Goal: Information Seeking & Learning: Learn about a topic

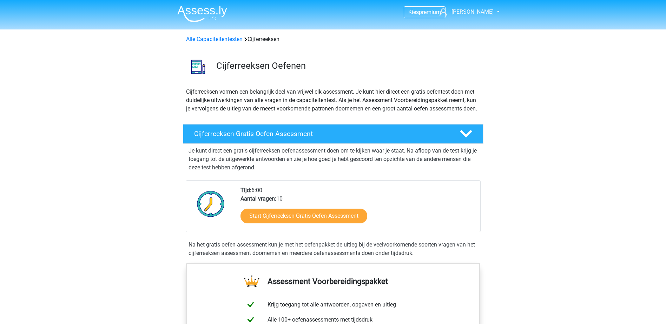
click at [211, 5] on li at bounding box center [199, 12] width 55 height 19
click at [212, 16] on img at bounding box center [202, 14] width 50 height 16
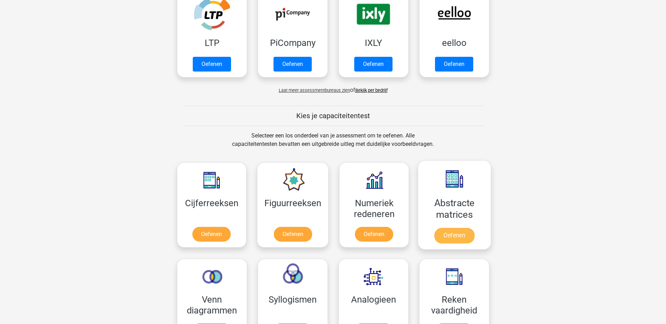
scroll to position [246, 0]
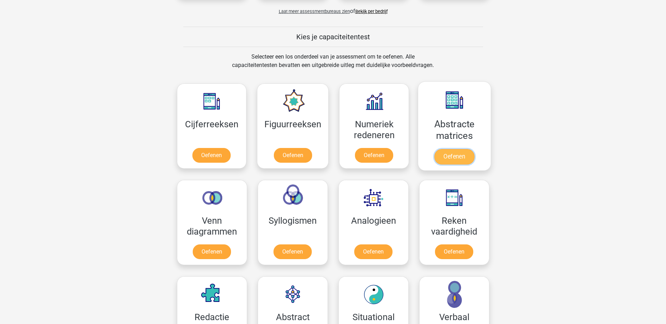
click at [454, 149] on link "Oefenen" at bounding box center [454, 156] width 40 height 15
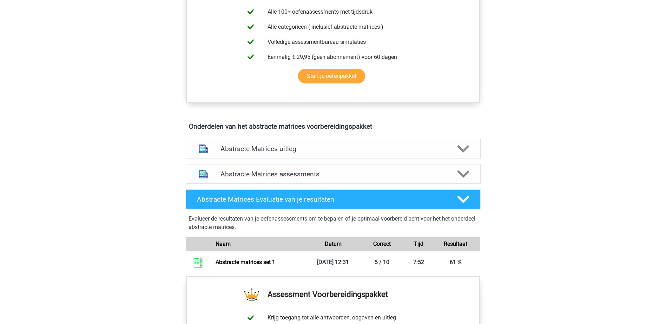
scroll to position [351, 0]
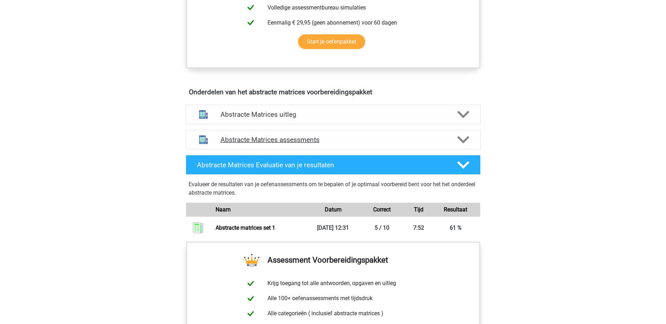
click at [291, 143] on h4 "Abstracte Matrices assessments" at bounding box center [332, 140] width 225 height 8
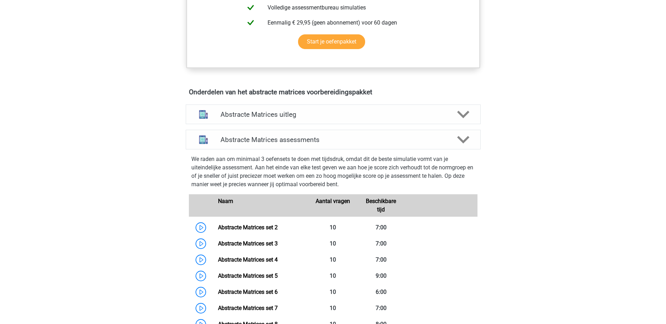
scroll to position [456, 0]
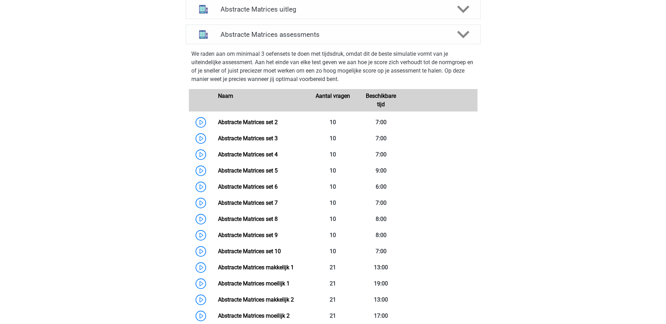
click at [515, 169] on div "Kies premium Julie juliehunze@gmail.com" at bounding box center [333, 158] width 666 height 1229
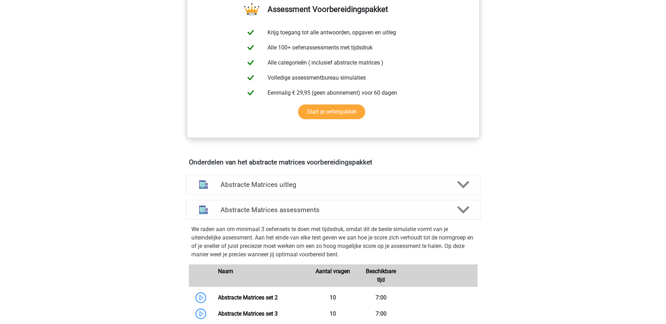
scroll to position [386, 0]
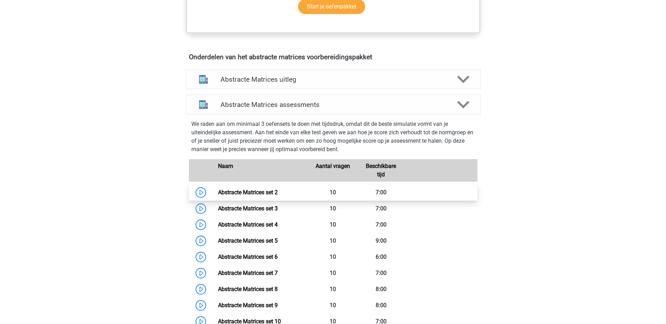
click at [218, 191] on link "Abstracte Matrices set 2" at bounding box center [248, 192] width 60 height 7
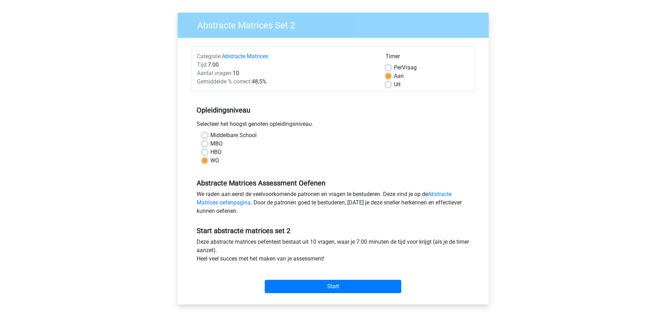
scroll to position [140, 0]
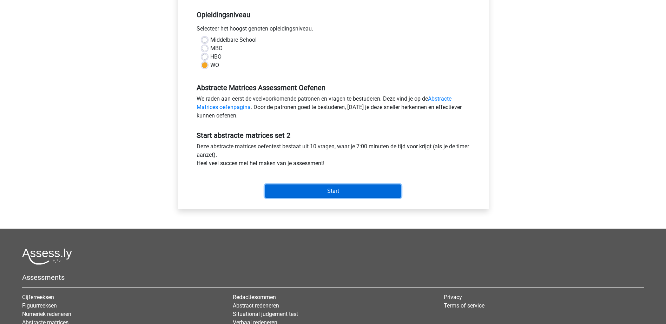
drag, startPoint x: 350, startPoint y: 192, endPoint x: 341, endPoint y: 185, distance: 11.0
click at [351, 192] on input "Start" at bounding box center [333, 191] width 137 height 13
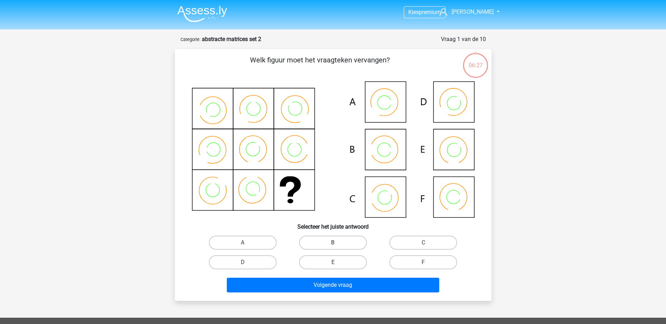
click at [340, 244] on label "B" at bounding box center [333, 243] width 68 height 14
click at [337, 244] on input "B" at bounding box center [335, 245] width 5 height 5
radio input "true"
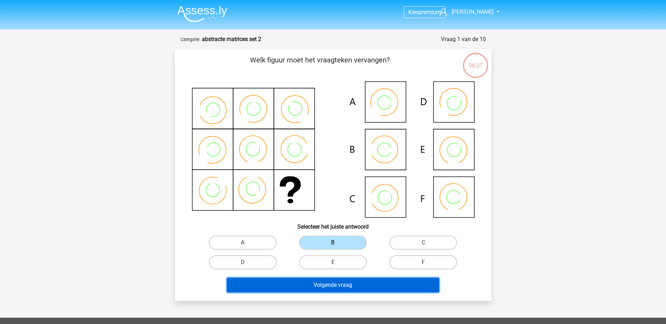
click at [350, 285] on button "Volgende vraag" at bounding box center [333, 285] width 212 height 15
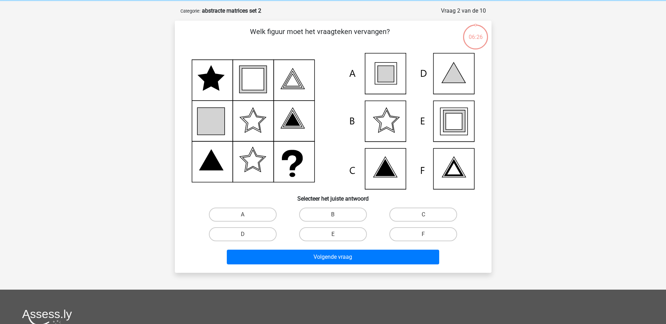
scroll to position [35, 0]
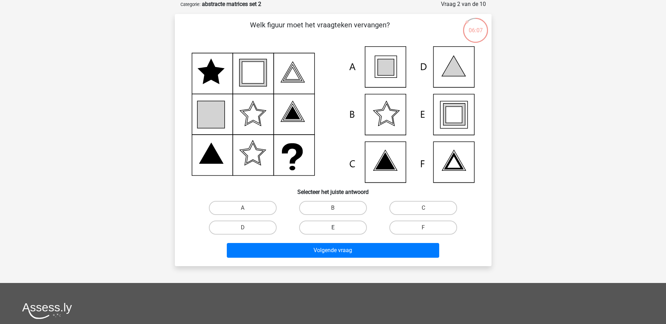
drag, startPoint x: 348, startPoint y: 222, endPoint x: 350, endPoint y: 227, distance: 5.9
click at [348, 222] on label "E" at bounding box center [333, 228] width 68 height 14
click at [337, 228] on input "E" at bounding box center [335, 230] width 5 height 5
radio input "true"
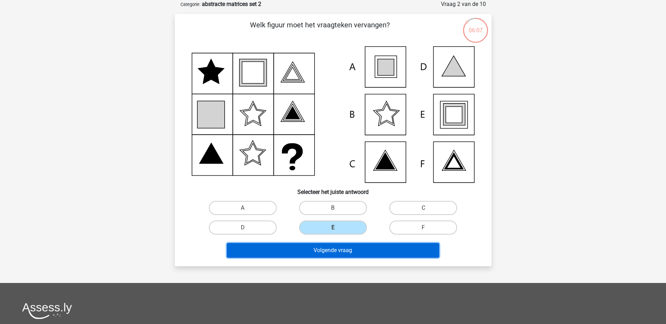
click at [361, 252] on button "Volgende vraag" at bounding box center [333, 250] width 212 height 15
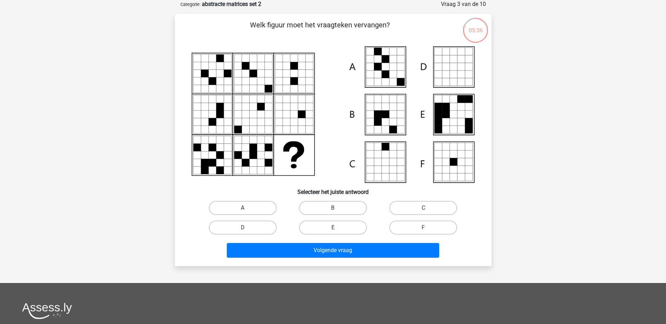
click at [251, 210] on label "A" at bounding box center [243, 208] width 68 height 14
click at [247, 210] on input "A" at bounding box center [245, 210] width 5 height 5
radio input "true"
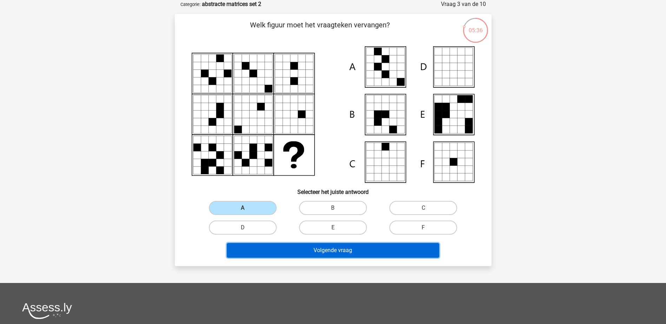
click at [291, 250] on button "Volgende vraag" at bounding box center [333, 250] width 212 height 15
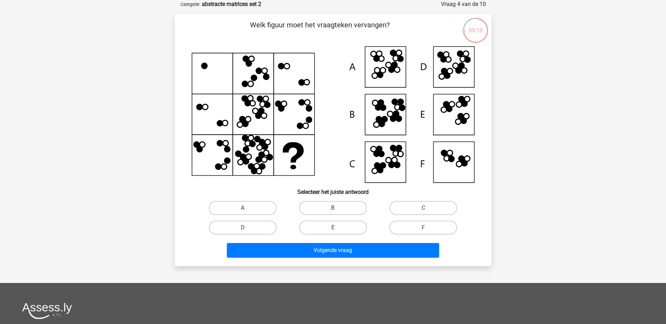
drag, startPoint x: 350, startPoint y: 208, endPoint x: 345, endPoint y: 216, distance: 8.5
click at [348, 208] on label "B" at bounding box center [333, 208] width 68 height 14
click at [337, 208] on input "B" at bounding box center [335, 210] width 5 height 5
radio input "true"
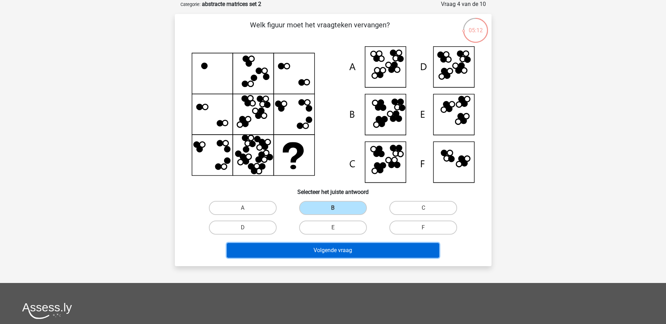
click at [368, 254] on button "Volgende vraag" at bounding box center [333, 250] width 212 height 15
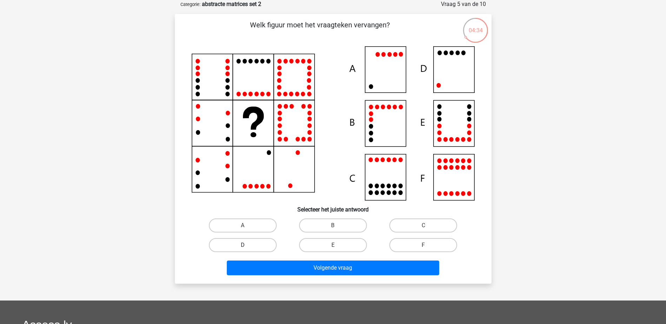
click at [232, 247] on label "D" at bounding box center [243, 245] width 68 height 14
click at [243, 247] on input "D" at bounding box center [245, 247] width 5 height 5
radio input "true"
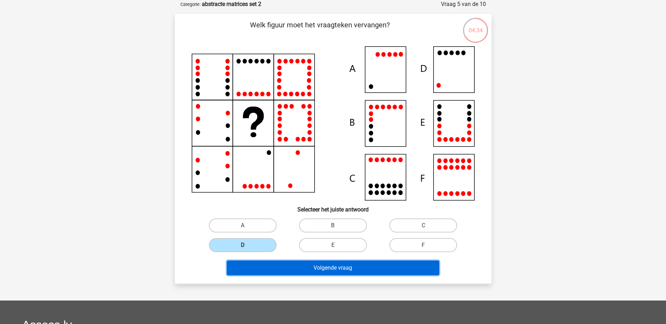
click at [279, 269] on button "Volgende vraag" at bounding box center [333, 268] width 212 height 15
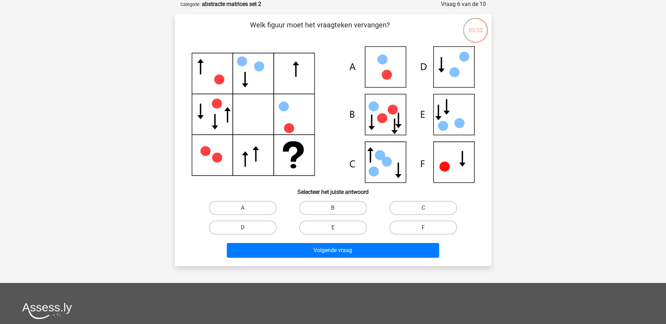
click at [402, 229] on label "F" at bounding box center [423, 228] width 68 height 14
click at [423, 229] on input "F" at bounding box center [425, 230] width 5 height 5
radio input "true"
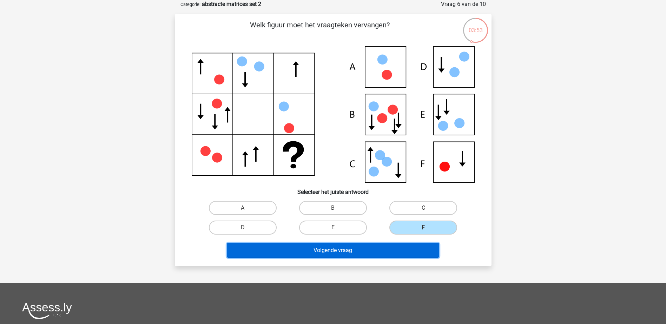
drag, startPoint x: 396, startPoint y: 249, endPoint x: 397, endPoint y: 246, distance: 3.8
click at [396, 250] on button "Volgende vraag" at bounding box center [333, 250] width 212 height 15
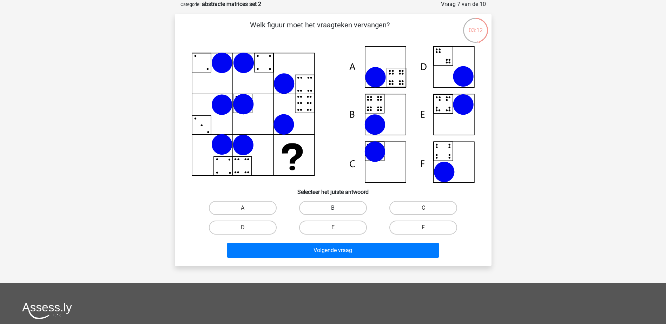
click at [353, 207] on label "B" at bounding box center [333, 208] width 68 height 14
click at [337, 208] on input "B" at bounding box center [335, 210] width 5 height 5
radio input "true"
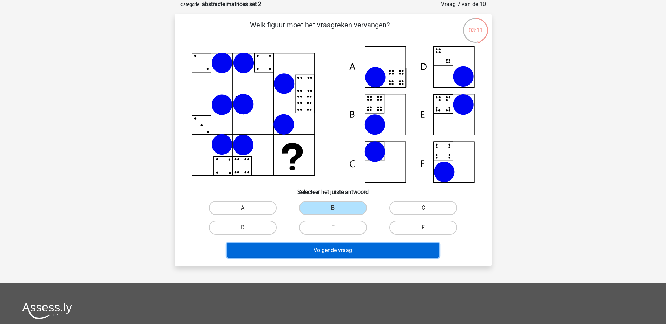
click at [379, 250] on button "Volgende vraag" at bounding box center [333, 250] width 212 height 15
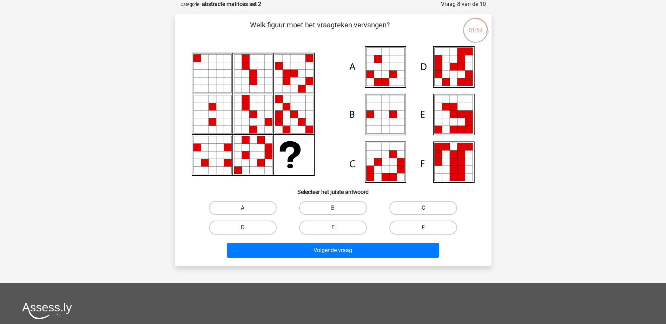
click at [243, 227] on label "D" at bounding box center [243, 228] width 68 height 14
click at [243, 228] on input "D" at bounding box center [245, 230] width 5 height 5
radio input "true"
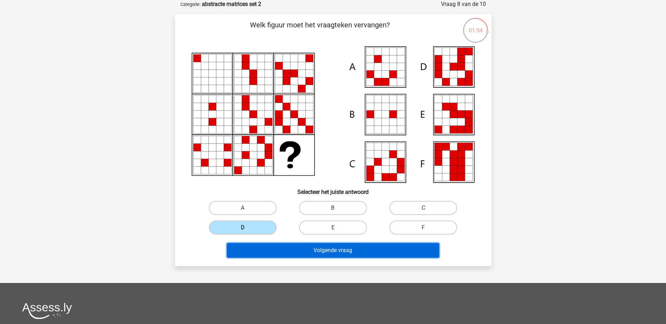
click at [316, 250] on button "Volgende vraag" at bounding box center [333, 250] width 212 height 15
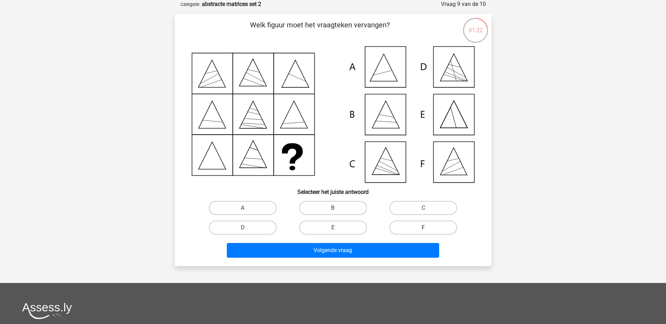
click at [403, 226] on label "F" at bounding box center [423, 228] width 68 height 14
click at [423, 228] on input "F" at bounding box center [425, 230] width 5 height 5
radio input "true"
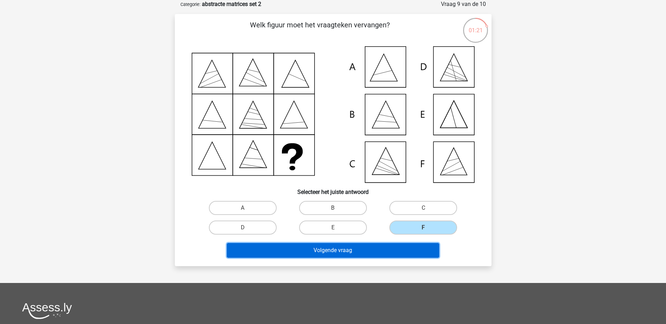
click at [392, 252] on button "Volgende vraag" at bounding box center [333, 250] width 212 height 15
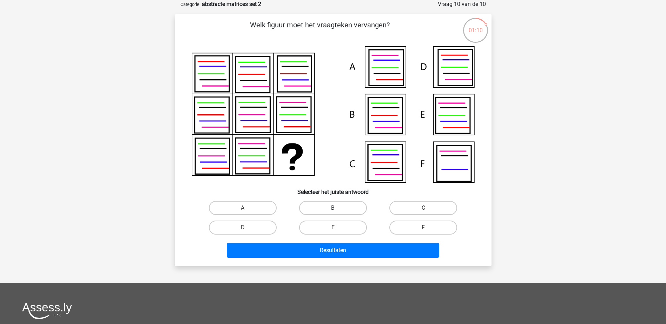
click at [329, 203] on label "B" at bounding box center [333, 208] width 68 height 14
click at [333, 208] on input "B" at bounding box center [335, 210] width 5 height 5
radio input "true"
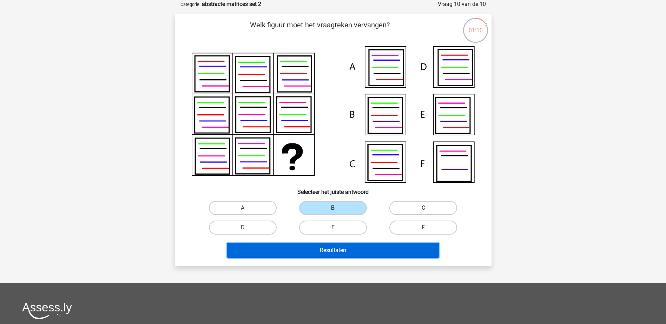
click at [338, 253] on button "Resultaten" at bounding box center [333, 250] width 212 height 15
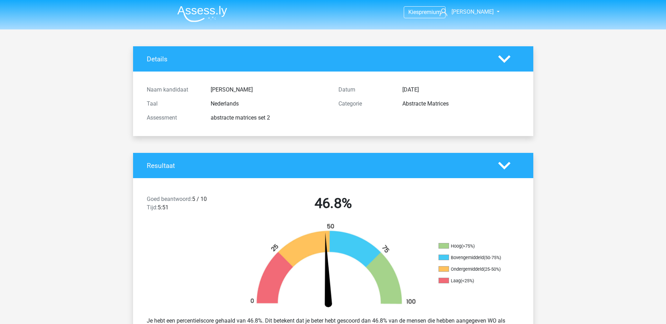
drag, startPoint x: 204, startPoint y: 15, endPoint x: 216, endPoint y: 18, distance: 12.5
click at [204, 15] on img at bounding box center [202, 14] width 50 height 16
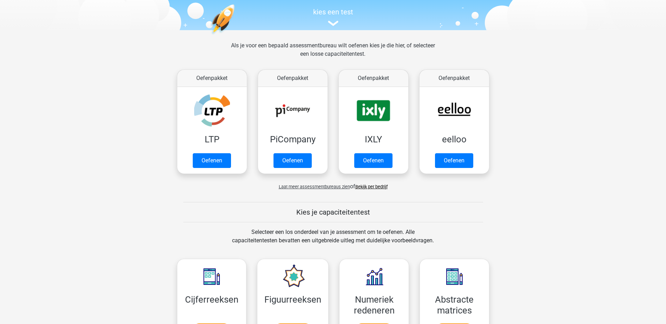
scroll to position [281, 0]
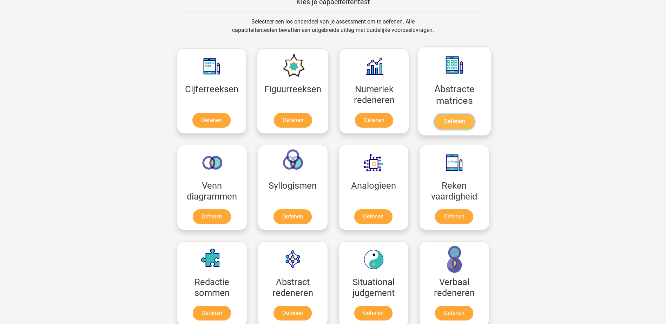
click at [461, 114] on link "Oefenen" at bounding box center [454, 121] width 40 height 15
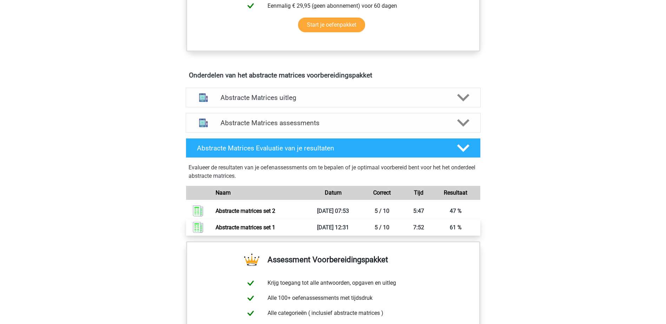
scroll to position [421, 0]
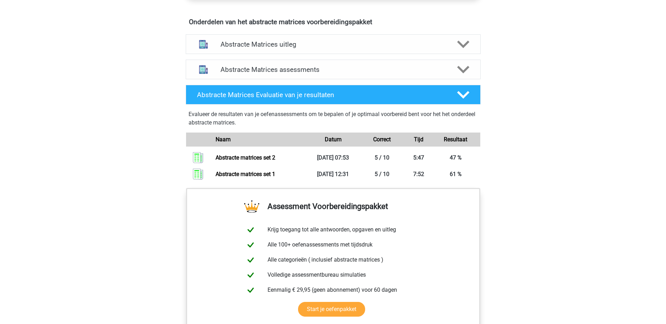
drag, startPoint x: 409, startPoint y: 69, endPoint x: 451, endPoint y: 79, distance: 42.7
click at [409, 69] on h4 "Abstracte Matrices assessments" at bounding box center [332, 70] width 225 height 8
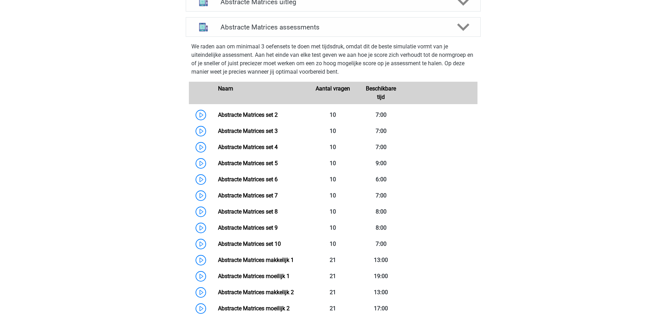
scroll to position [527, 0]
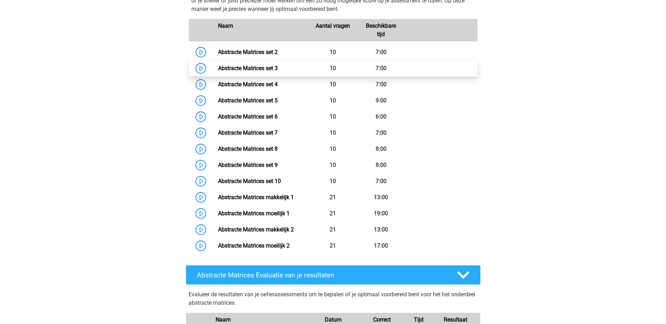
click at [218, 68] on link "Abstracte Matrices set 3" at bounding box center [248, 68] width 60 height 7
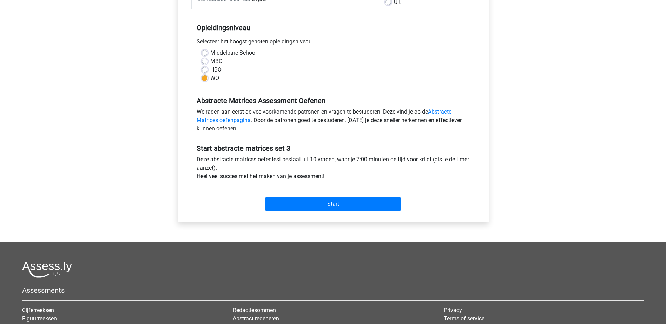
scroll to position [140, 0]
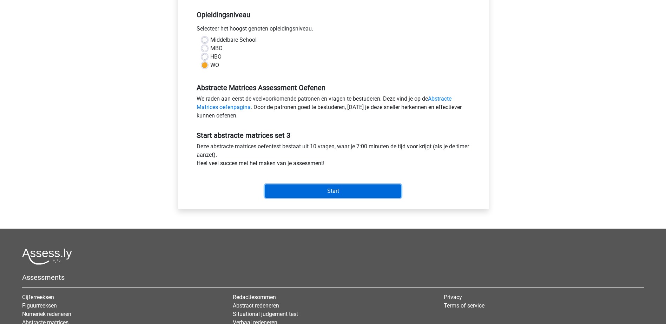
click at [363, 193] on input "Start" at bounding box center [333, 191] width 137 height 13
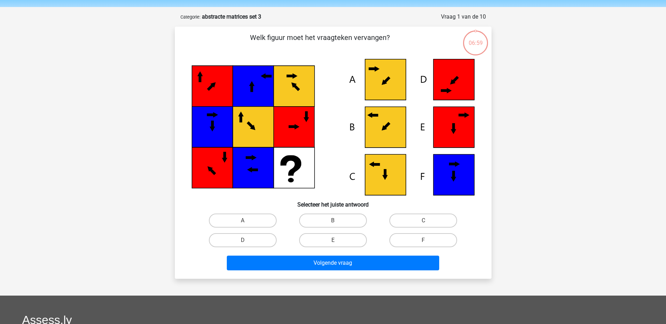
scroll to position [35, 0]
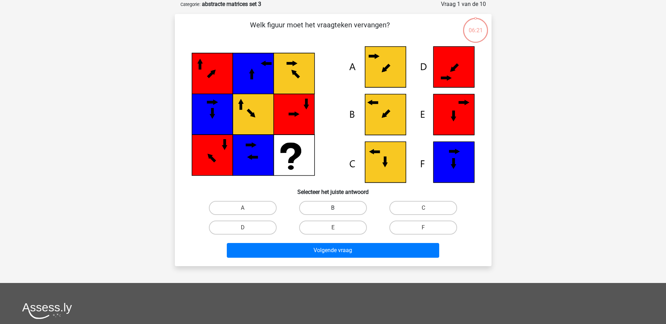
click at [347, 209] on label "B" at bounding box center [333, 208] width 68 height 14
click at [337, 209] on input "B" at bounding box center [335, 210] width 5 height 5
radio input "true"
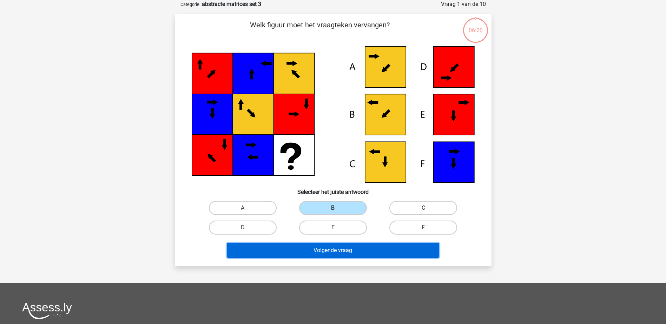
click at [357, 252] on button "Volgende vraag" at bounding box center [333, 250] width 212 height 15
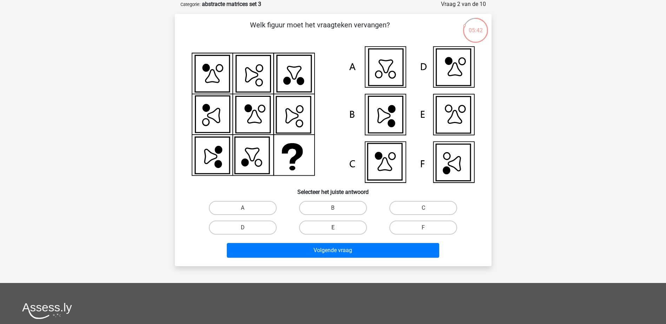
click at [321, 225] on label "E" at bounding box center [333, 228] width 68 height 14
click at [333, 228] on input "E" at bounding box center [335, 230] width 5 height 5
radio input "true"
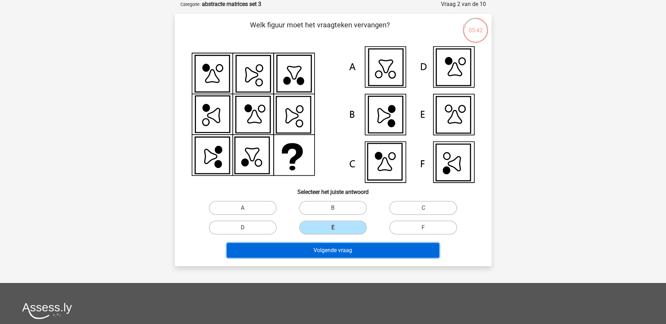
click at [337, 252] on button "Volgende vraag" at bounding box center [333, 250] width 212 height 15
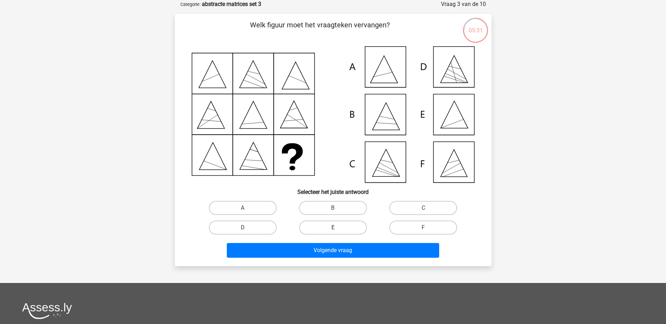
click at [339, 227] on label "E" at bounding box center [333, 228] width 68 height 14
click at [337, 228] on input "E" at bounding box center [335, 230] width 5 height 5
radio input "true"
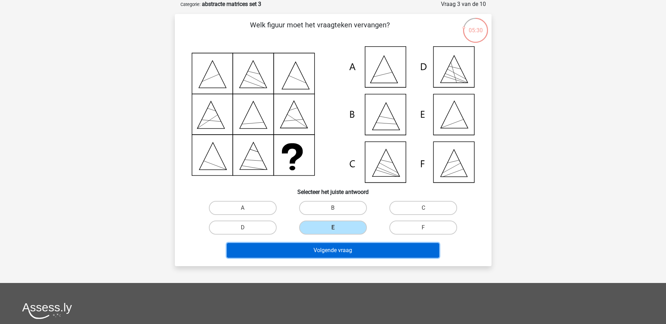
click at [353, 257] on button "Volgende vraag" at bounding box center [333, 250] width 212 height 15
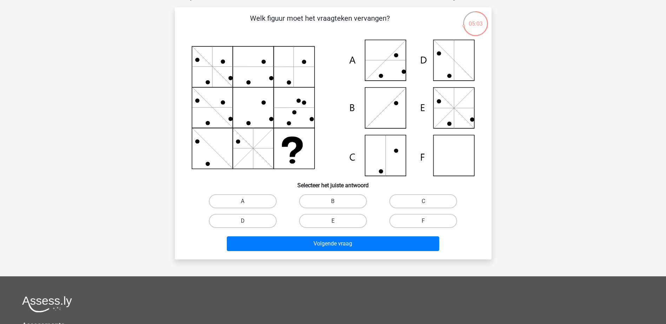
scroll to position [0, 0]
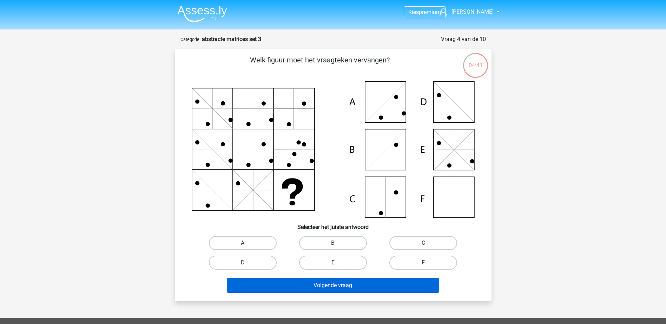
drag, startPoint x: 426, startPoint y: 260, endPoint x: 410, endPoint y: 286, distance: 30.4
click at [426, 260] on label "F" at bounding box center [423, 263] width 68 height 14
click at [426, 263] on input "F" at bounding box center [425, 265] width 5 height 5
radio input "true"
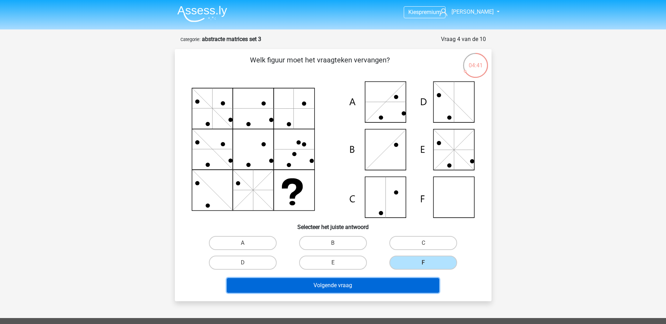
click at [410, 287] on button "Volgende vraag" at bounding box center [333, 285] width 212 height 15
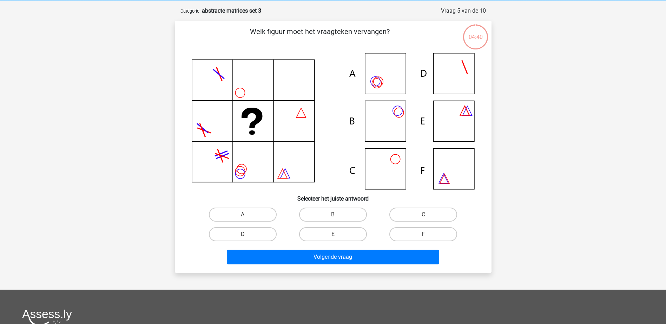
scroll to position [35, 0]
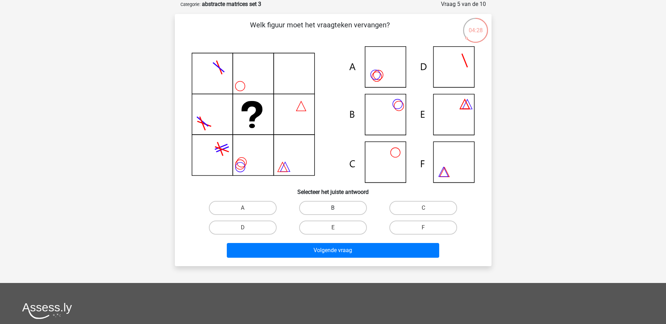
click at [351, 207] on label "B" at bounding box center [333, 208] width 68 height 14
click at [337, 208] on input "B" at bounding box center [335, 210] width 5 height 5
radio input "true"
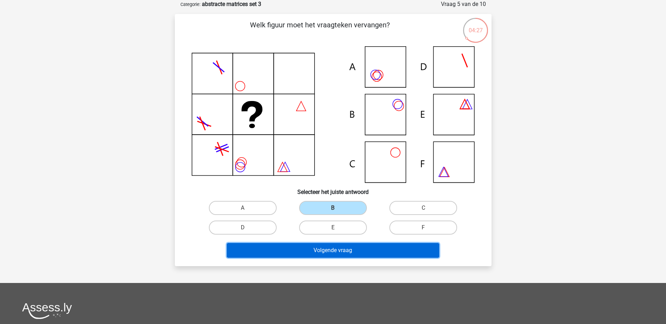
click at [376, 255] on button "Volgende vraag" at bounding box center [333, 250] width 212 height 15
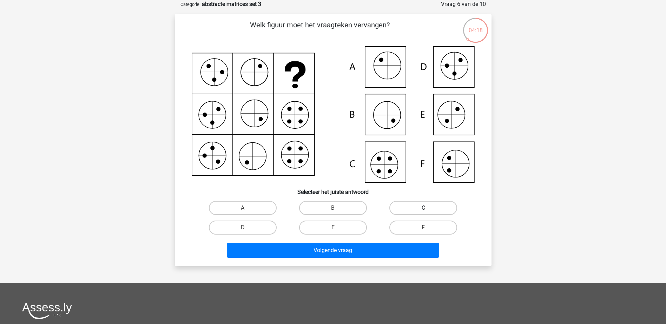
click at [418, 210] on label "C" at bounding box center [423, 208] width 68 height 14
click at [423, 210] on input "C" at bounding box center [425, 210] width 5 height 5
radio input "true"
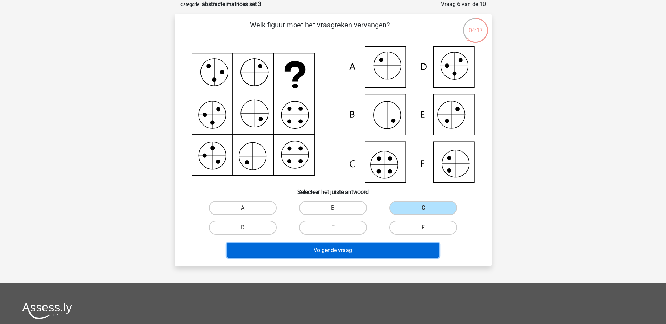
click at [386, 251] on button "Volgende vraag" at bounding box center [333, 250] width 212 height 15
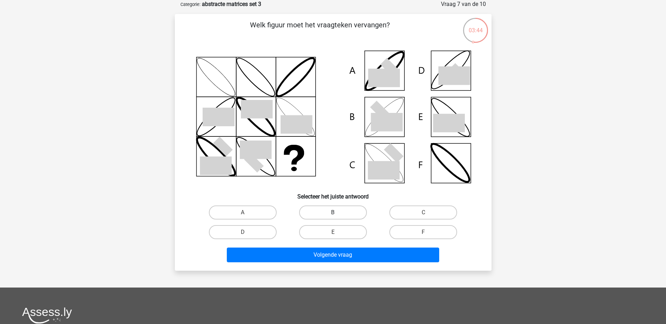
click at [353, 207] on label "B" at bounding box center [333, 213] width 68 height 14
click at [337, 213] on input "B" at bounding box center [335, 215] width 5 height 5
radio input "true"
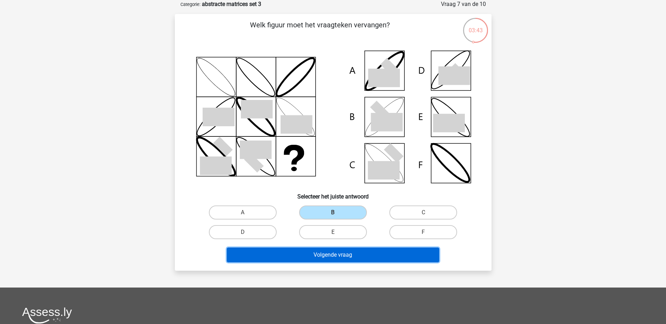
click at [349, 257] on button "Volgende vraag" at bounding box center [333, 255] width 212 height 15
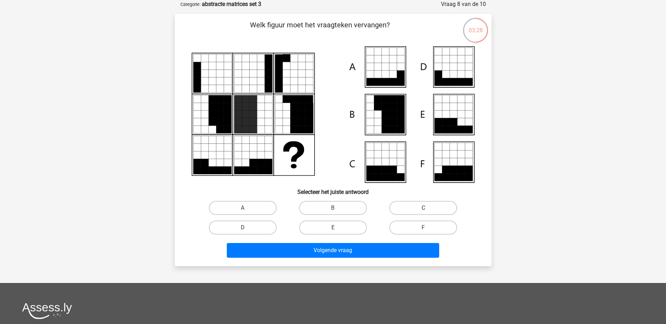
click at [421, 207] on label "C" at bounding box center [423, 208] width 68 height 14
click at [423, 208] on input "C" at bounding box center [425, 210] width 5 height 5
radio input "true"
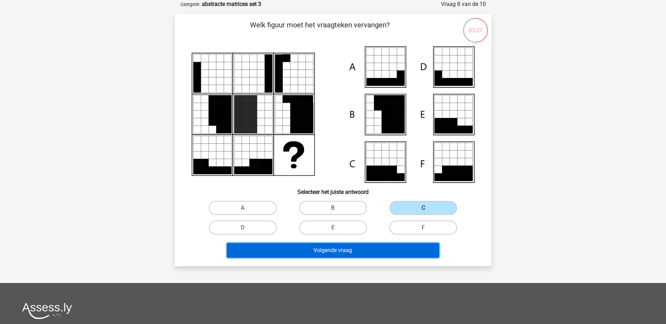
drag, startPoint x: 384, startPoint y: 249, endPoint x: 399, endPoint y: 240, distance: 18.4
click at [384, 249] on button "Volgende vraag" at bounding box center [333, 250] width 212 height 15
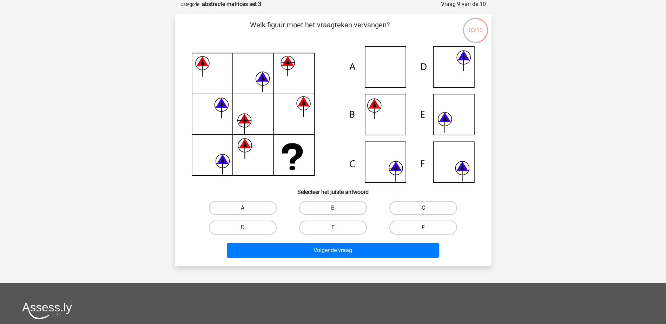
click at [423, 207] on label "C" at bounding box center [423, 208] width 68 height 14
click at [423, 208] on input "C" at bounding box center [425, 210] width 5 height 5
radio input "true"
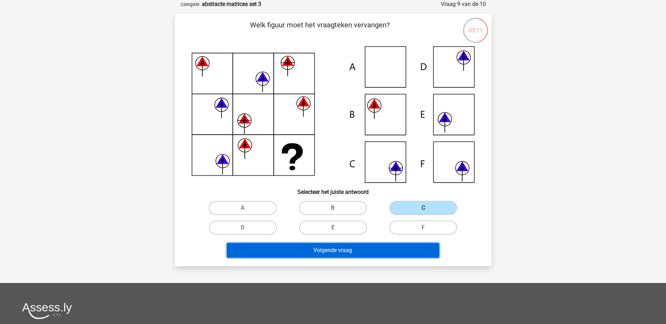
click at [349, 250] on button "Volgende vraag" at bounding box center [333, 250] width 212 height 15
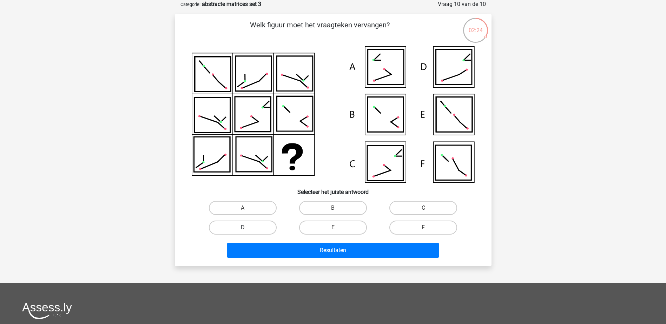
click at [263, 231] on label "D" at bounding box center [243, 228] width 68 height 14
click at [247, 231] on input "D" at bounding box center [245, 230] width 5 height 5
radio input "true"
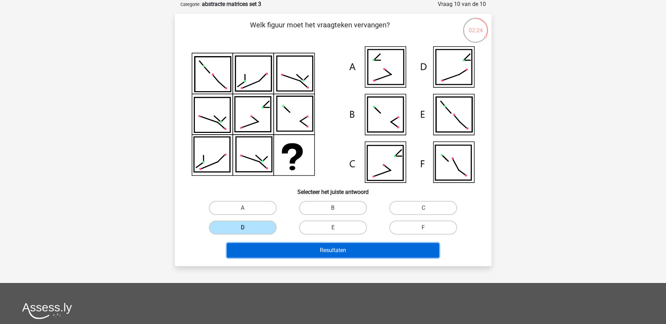
drag, startPoint x: 336, startPoint y: 249, endPoint x: 472, endPoint y: 205, distance: 143.5
click at [336, 249] on button "Resultaten" at bounding box center [333, 250] width 212 height 15
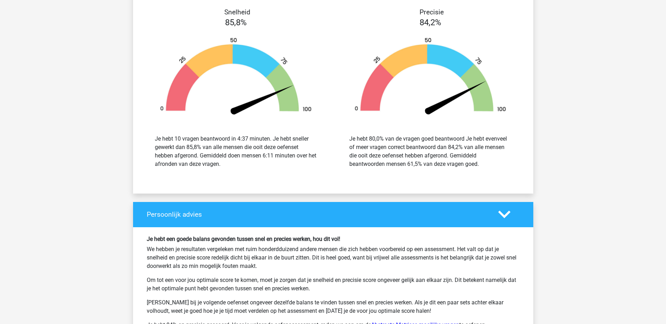
scroll to position [913, 0]
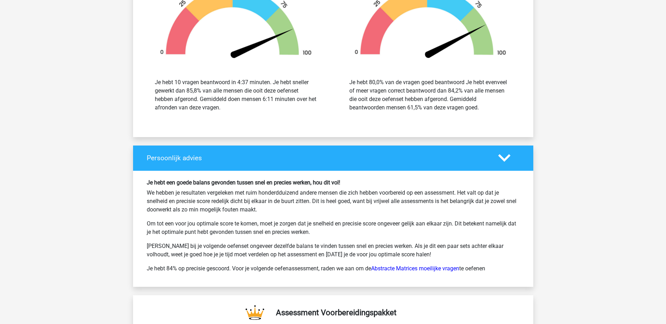
drag, startPoint x: 439, startPoint y: 269, endPoint x: 486, endPoint y: 257, distance: 49.1
click at [439, 267] on link "Abstracte Matrices moeilijke vragen" at bounding box center [415, 268] width 88 height 7
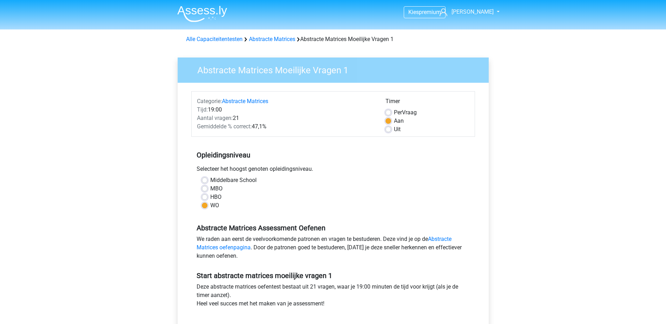
scroll to position [176, 0]
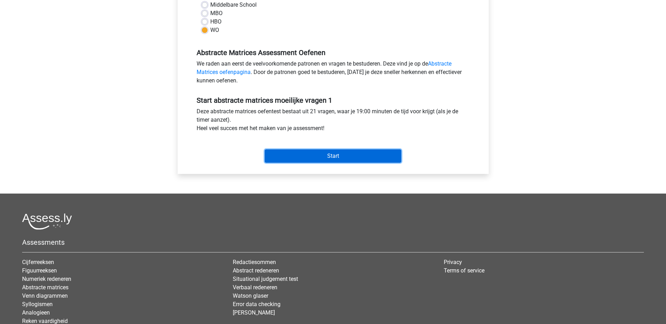
click at [358, 158] on input "Start" at bounding box center [333, 156] width 137 height 13
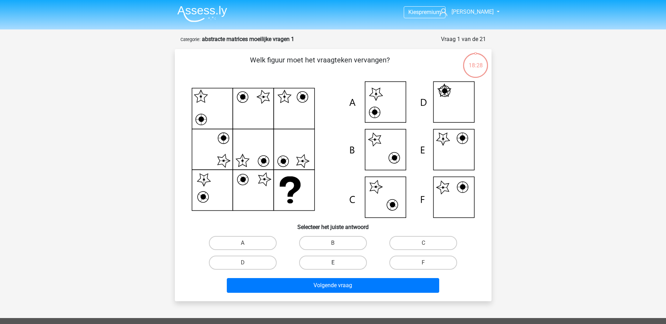
click at [341, 263] on label "E" at bounding box center [333, 263] width 68 height 14
click at [337, 263] on input "E" at bounding box center [335, 265] width 5 height 5
radio input "true"
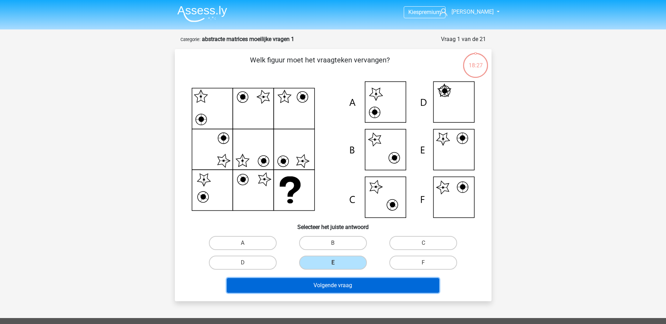
click at [337, 287] on button "Volgende vraag" at bounding box center [333, 285] width 212 height 15
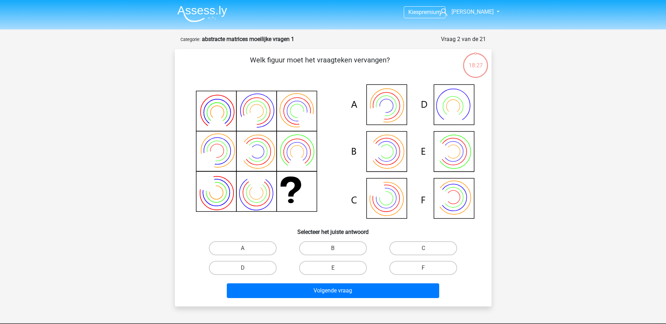
scroll to position [35, 0]
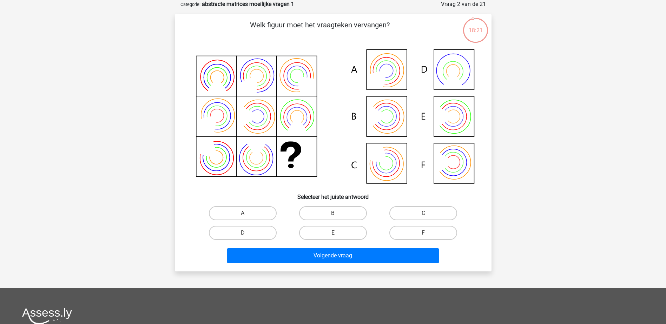
drag, startPoint x: 573, startPoint y: 168, endPoint x: 576, endPoint y: 158, distance: 10.5
click at [573, 168] on div "Kies premium [PERSON_NAME] [EMAIL_ADDRESS][DOMAIN_NAME]" at bounding box center [333, 219] width 666 height 509
click at [351, 210] on label "B" at bounding box center [333, 213] width 68 height 14
click at [337, 213] on input "B" at bounding box center [335, 215] width 5 height 5
radio input "true"
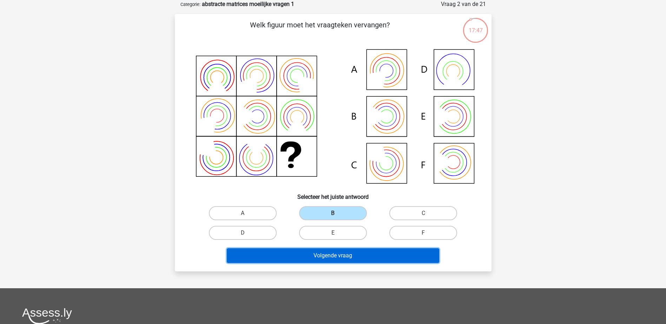
click at [344, 260] on button "Volgende vraag" at bounding box center [333, 256] width 212 height 15
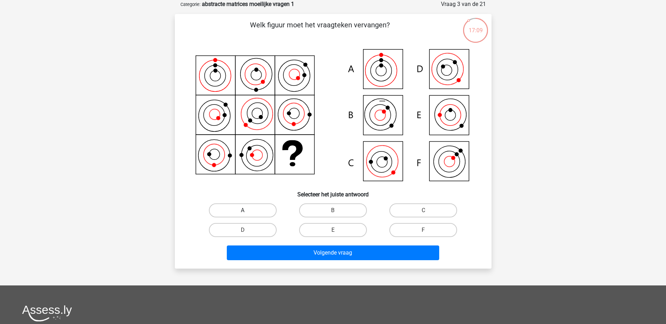
click at [249, 208] on label "A" at bounding box center [243, 211] width 68 height 14
click at [247, 211] on input "A" at bounding box center [245, 213] width 5 height 5
radio input "true"
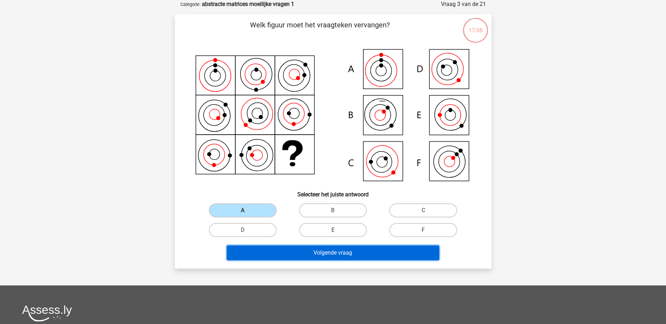
click at [306, 253] on button "Volgende vraag" at bounding box center [333, 253] width 212 height 15
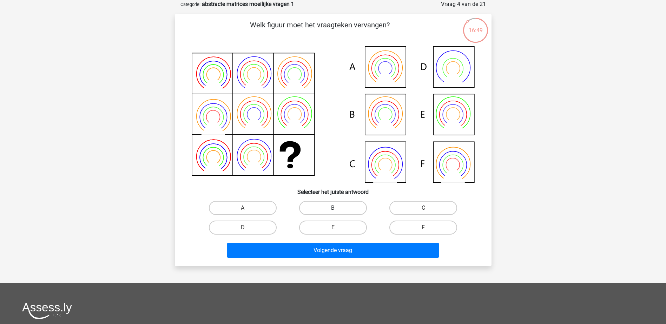
click at [359, 207] on label "B" at bounding box center [333, 208] width 68 height 14
click at [337, 208] on input "B" at bounding box center [335, 210] width 5 height 5
radio input "true"
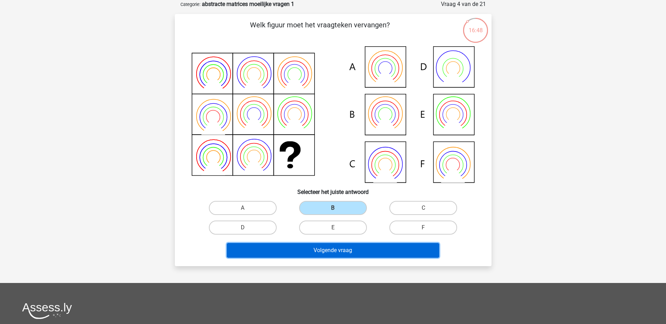
click at [359, 257] on button "Volgende vraag" at bounding box center [333, 250] width 212 height 15
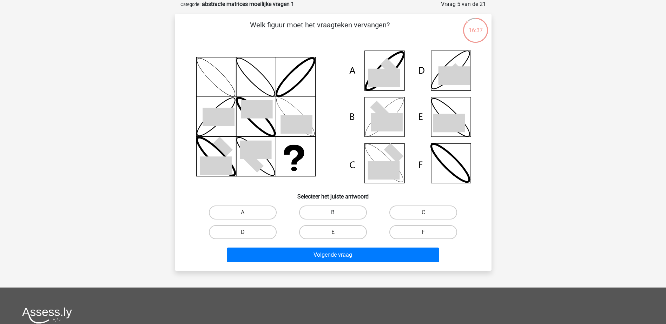
click at [342, 216] on label "B" at bounding box center [333, 213] width 68 height 14
click at [337, 216] on input "B" at bounding box center [335, 215] width 5 height 5
radio input "true"
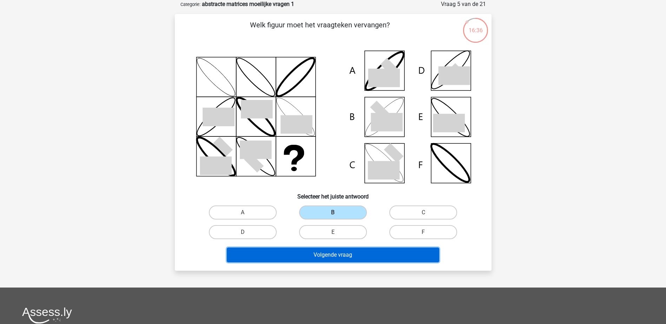
click at [339, 258] on button "Volgende vraag" at bounding box center [333, 255] width 212 height 15
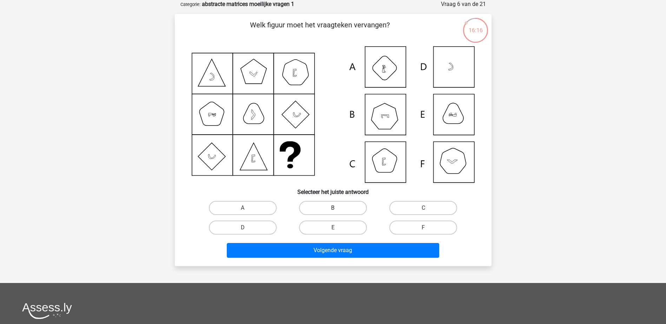
click at [350, 209] on label "B" at bounding box center [333, 208] width 68 height 14
click at [337, 209] on input "B" at bounding box center [335, 210] width 5 height 5
radio input "true"
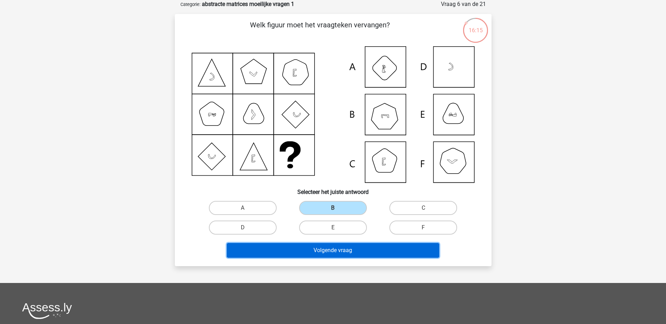
drag, startPoint x: 365, startPoint y: 251, endPoint x: 371, endPoint y: 249, distance: 6.8
click at [365, 251] on button "Volgende vraag" at bounding box center [333, 250] width 212 height 15
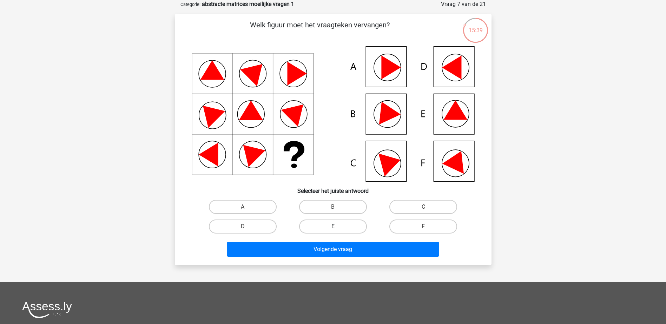
click at [346, 229] on label "E" at bounding box center [333, 227] width 68 height 14
click at [337, 229] on input "E" at bounding box center [335, 229] width 5 height 5
radio input "true"
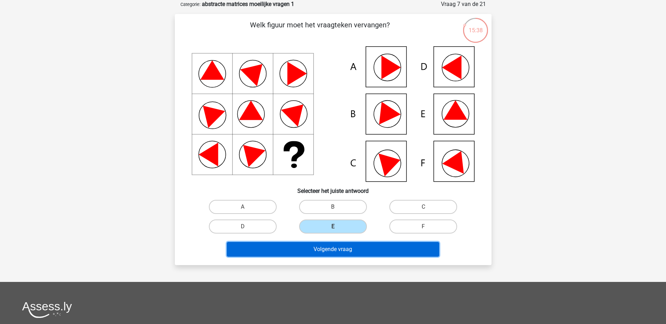
click at [367, 249] on button "Volgende vraag" at bounding box center [333, 249] width 212 height 15
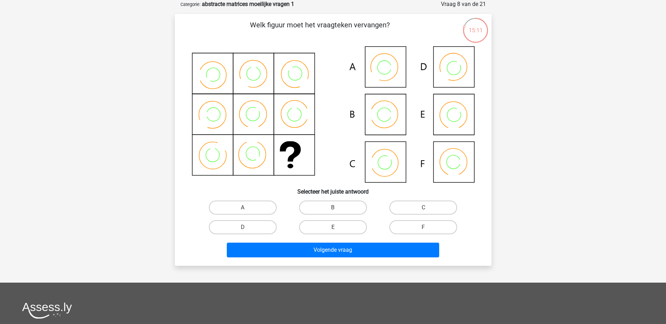
click at [336, 205] on label "B" at bounding box center [333, 208] width 68 height 14
click at [336, 208] on input "B" at bounding box center [335, 210] width 5 height 5
radio input "true"
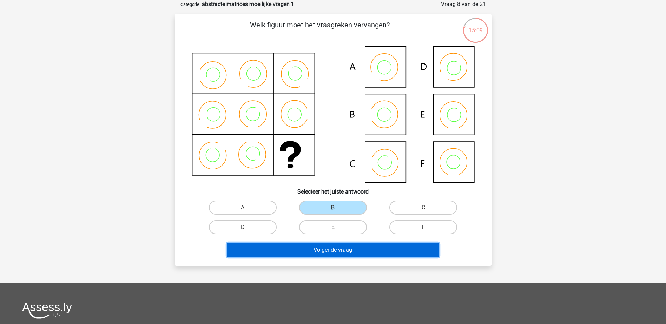
click at [347, 249] on button "Volgende vraag" at bounding box center [333, 250] width 212 height 15
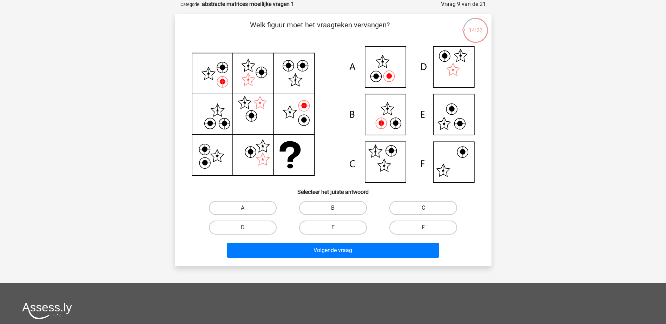
click at [349, 209] on label "B" at bounding box center [333, 208] width 68 height 14
click at [337, 209] on input "B" at bounding box center [335, 210] width 5 height 5
radio input "true"
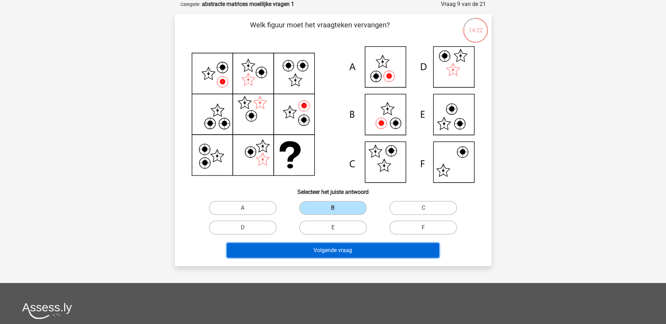
click at [345, 253] on button "Volgende vraag" at bounding box center [333, 250] width 212 height 15
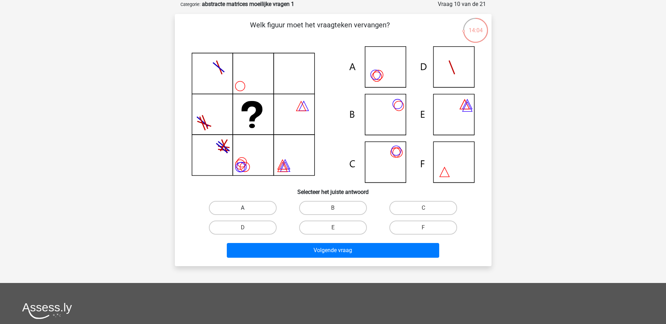
click at [258, 209] on label "A" at bounding box center [243, 208] width 68 height 14
click at [247, 209] on input "A" at bounding box center [245, 210] width 5 height 5
radio input "true"
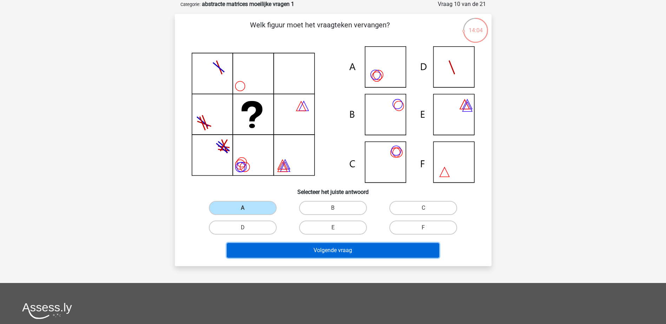
click at [369, 252] on button "Volgende vraag" at bounding box center [333, 250] width 212 height 15
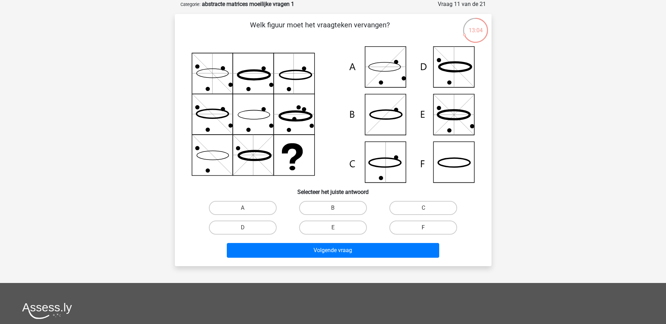
click at [420, 230] on label "F" at bounding box center [423, 228] width 68 height 14
click at [423, 230] on input "F" at bounding box center [425, 230] width 5 height 5
radio input "true"
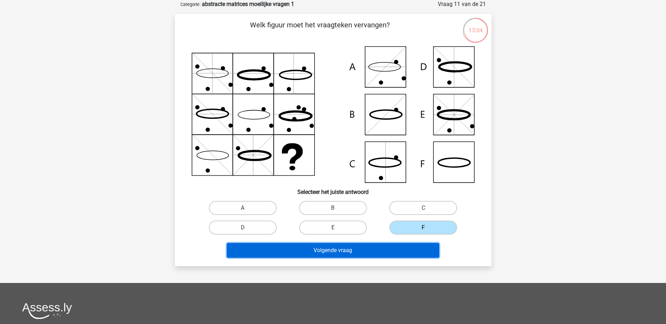
drag, startPoint x: 402, startPoint y: 253, endPoint x: 420, endPoint y: 253, distance: 17.9
click at [402, 254] on button "Volgende vraag" at bounding box center [333, 250] width 212 height 15
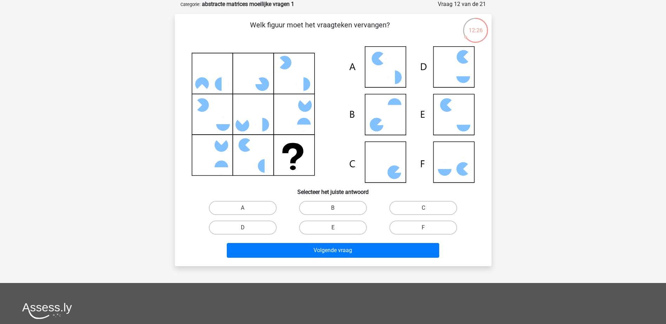
click at [395, 170] on icon at bounding box center [394, 173] width 14 height 14
click at [424, 205] on label "C" at bounding box center [423, 208] width 68 height 14
click at [424, 208] on input "C" at bounding box center [425, 210] width 5 height 5
radio input "true"
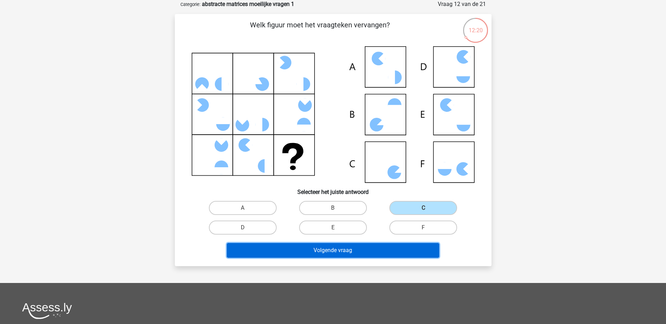
click at [399, 252] on button "Volgende vraag" at bounding box center [333, 250] width 212 height 15
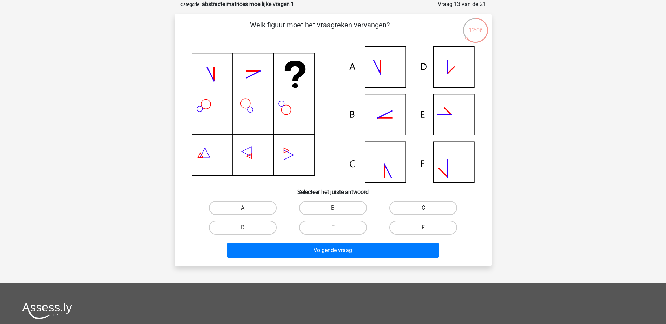
click at [423, 211] on label "C" at bounding box center [423, 208] width 68 height 14
click at [423, 211] on input "C" at bounding box center [425, 210] width 5 height 5
radio input "true"
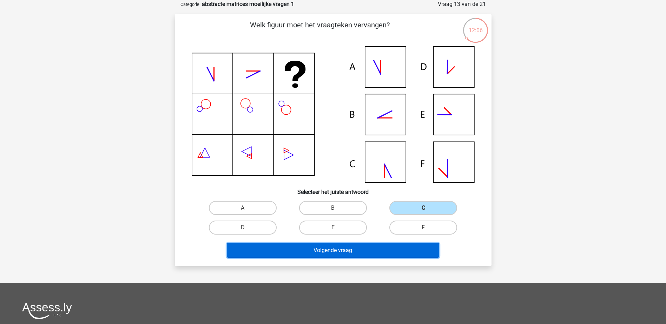
click at [406, 254] on button "Volgende vraag" at bounding box center [333, 250] width 212 height 15
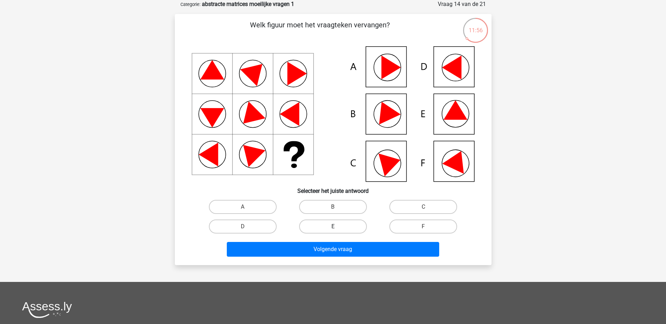
click at [350, 227] on label "E" at bounding box center [333, 227] width 68 height 14
click at [337, 227] on input "E" at bounding box center [335, 229] width 5 height 5
radio input "true"
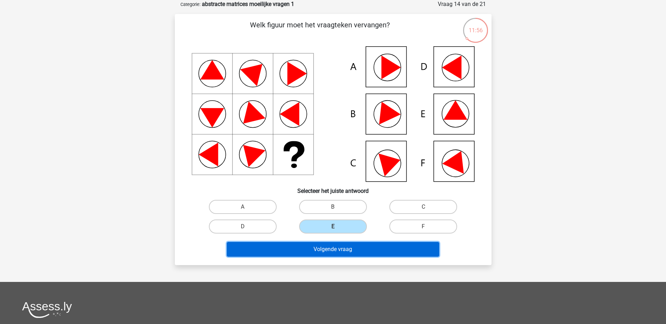
click at [360, 253] on button "Volgende vraag" at bounding box center [333, 249] width 212 height 15
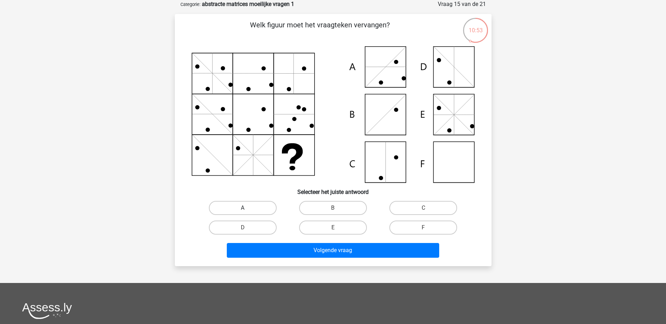
click at [258, 207] on label "A" at bounding box center [243, 208] width 68 height 14
click at [247, 208] on input "A" at bounding box center [245, 210] width 5 height 5
radio input "true"
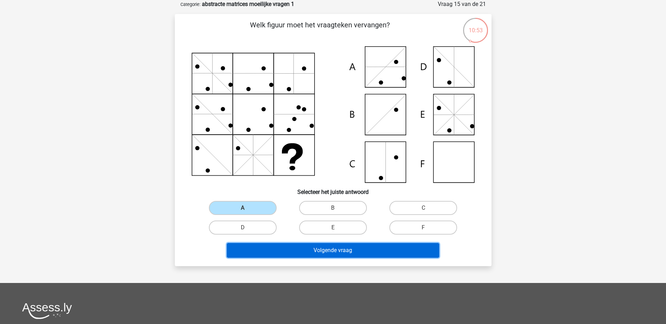
click at [294, 249] on button "Volgende vraag" at bounding box center [333, 250] width 212 height 15
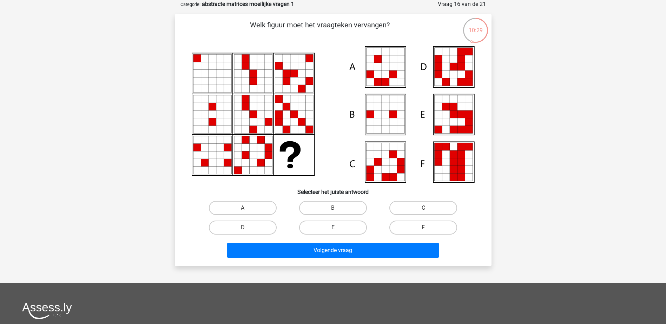
click at [357, 227] on label "E" at bounding box center [333, 228] width 68 height 14
click at [337, 228] on input "E" at bounding box center [335, 230] width 5 height 5
radio input "true"
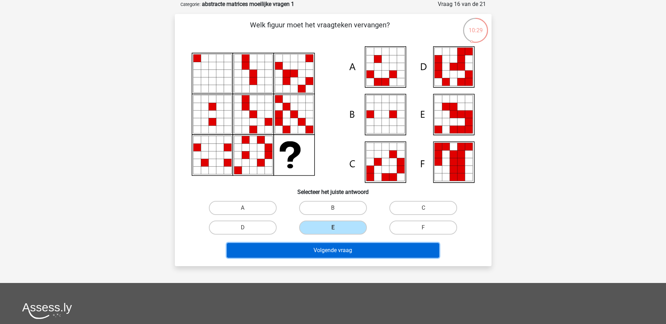
click at [361, 256] on button "Volgende vraag" at bounding box center [333, 250] width 212 height 15
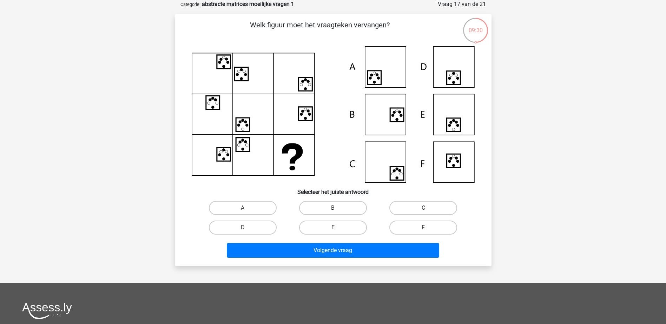
click at [327, 205] on label "B" at bounding box center [333, 208] width 68 height 14
click at [333, 208] on input "B" at bounding box center [335, 210] width 5 height 5
radio input "true"
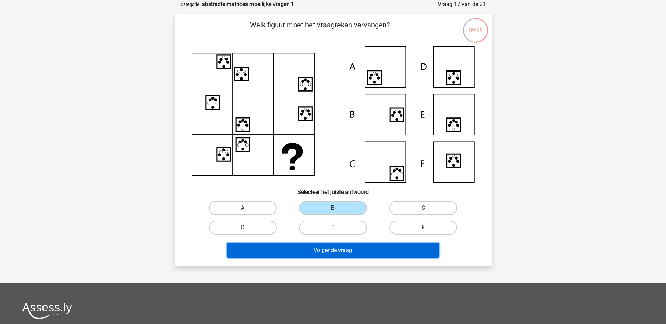
click at [344, 249] on button "Volgende vraag" at bounding box center [333, 250] width 212 height 15
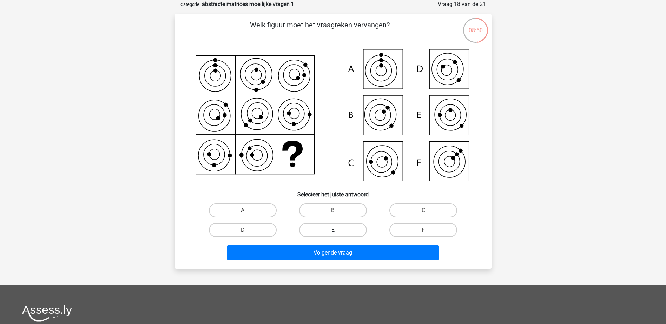
click at [346, 228] on label "E" at bounding box center [333, 230] width 68 height 14
click at [337, 230] on input "E" at bounding box center [335, 232] width 5 height 5
radio input "true"
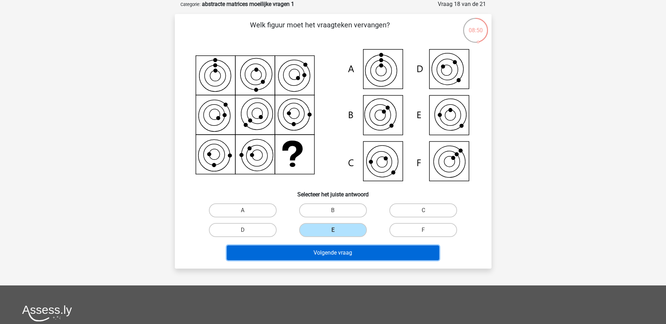
click at [351, 255] on button "Volgende vraag" at bounding box center [333, 253] width 212 height 15
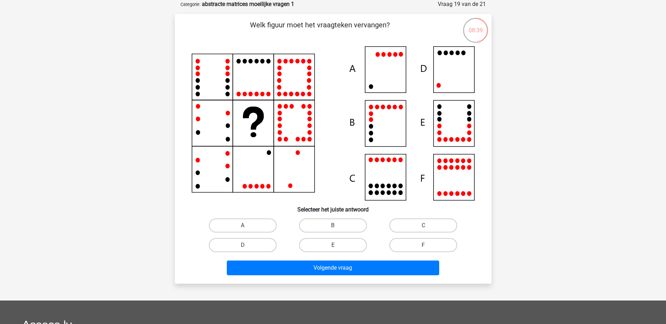
drag, startPoint x: 254, startPoint y: 244, endPoint x: 277, endPoint y: 252, distance: 24.4
click at [254, 244] on label "D" at bounding box center [243, 245] width 68 height 14
click at [247, 245] on input "D" at bounding box center [245, 247] width 5 height 5
radio input "true"
click at [301, 259] on div "Volgende vraag" at bounding box center [333, 266] width 294 height 23
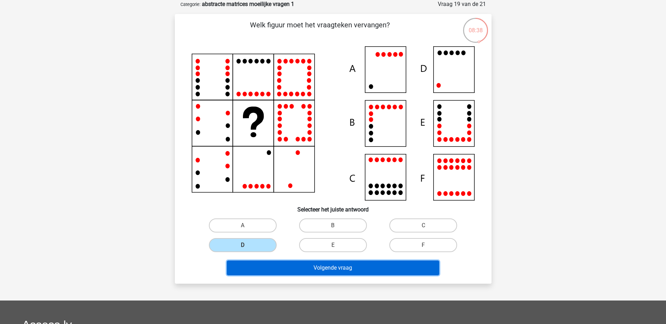
click at [304, 264] on button "Volgende vraag" at bounding box center [333, 268] width 212 height 15
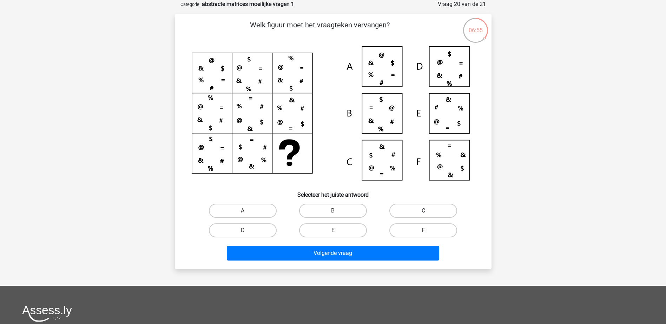
click at [413, 211] on label "C" at bounding box center [423, 211] width 68 height 14
click at [423, 211] on input "C" at bounding box center [425, 213] width 5 height 5
radio input "true"
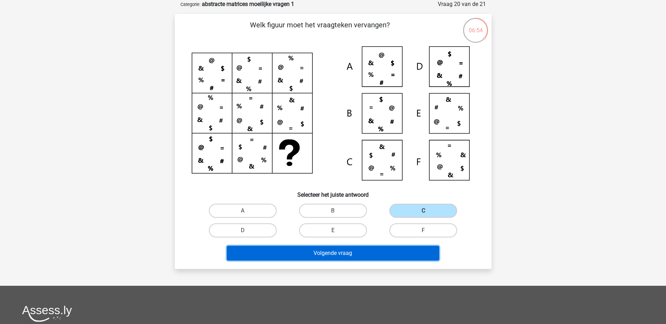
click at [380, 253] on button "Volgende vraag" at bounding box center [333, 253] width 212 height 15
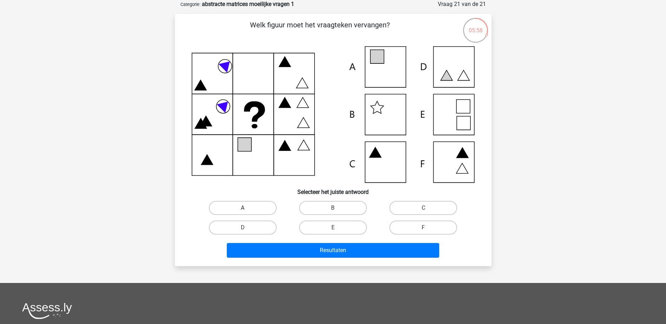
drag, startPoint x: 246, startPoint y: 206, endPoint x: 264, endPoint y: 223, distance: 25.1
click at [246, 206] on label "A" at bounding box center [243, 208] width 68 height 14
click at [246, 208] on input "A" at bounding box center [245, 210] width 5 height 5
radio input "true"
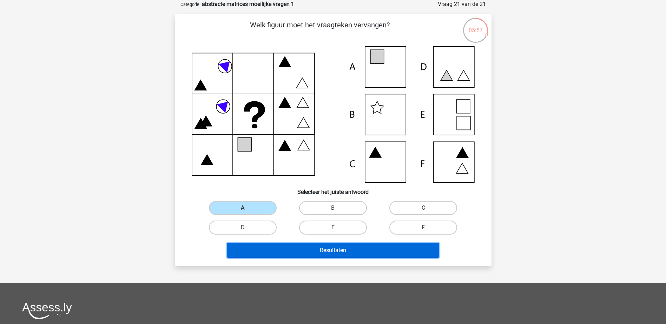
click at [299, 251] on button "Resultaten" at bounding box center [333, 250] width 212 height 15
